Goal: Find specific page/section: Find specific page/section

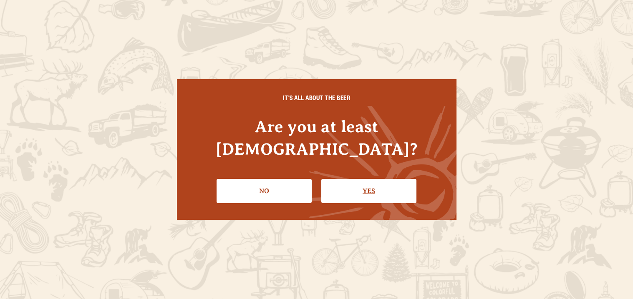
click at [360, 187] on link "Yes" at bounding box center [368, 191] width 95 height 24
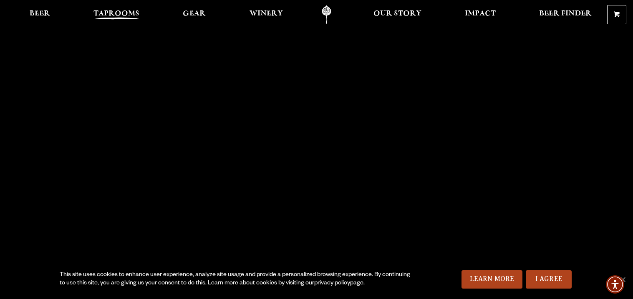
click at [119, 9] on link "Taprooms" at bounding box center [116, 14] width 57 height 19
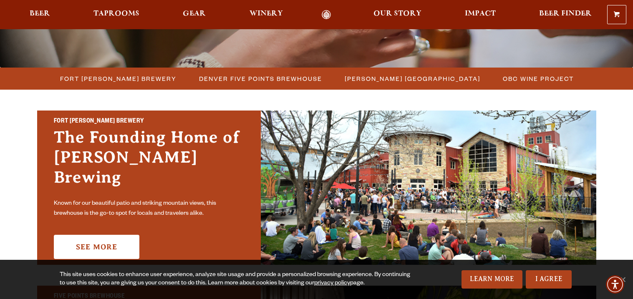
scroll to position [206, 0]
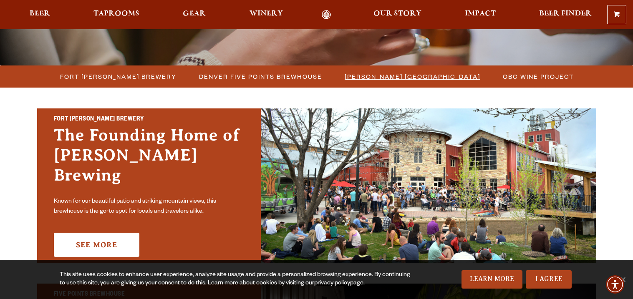
click at [383, 76] on span "[PERSON_NAME] [GEOGRAPHIC_DATA]" at bounding box center [413, 77] width 136 height 12
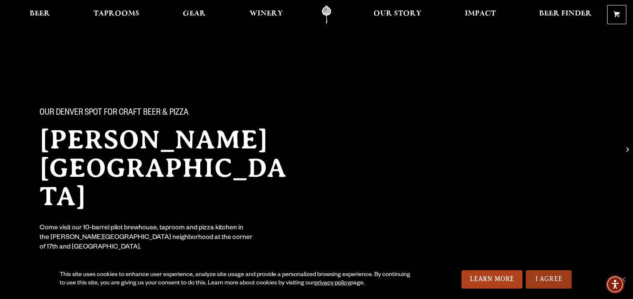
click at [549, 282] on link "I Agree" at bounding box center [549, 279] width 46 height 18
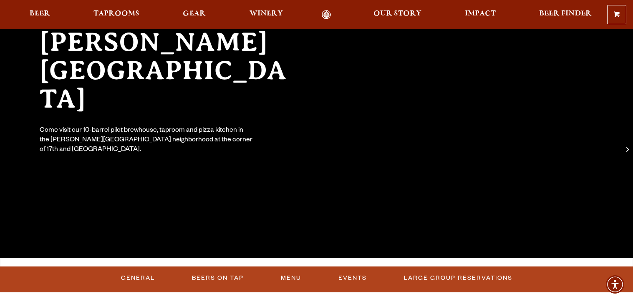
scroll to position [60, 0]
